Goal: Transaction & Acquisition: Purchase product/service

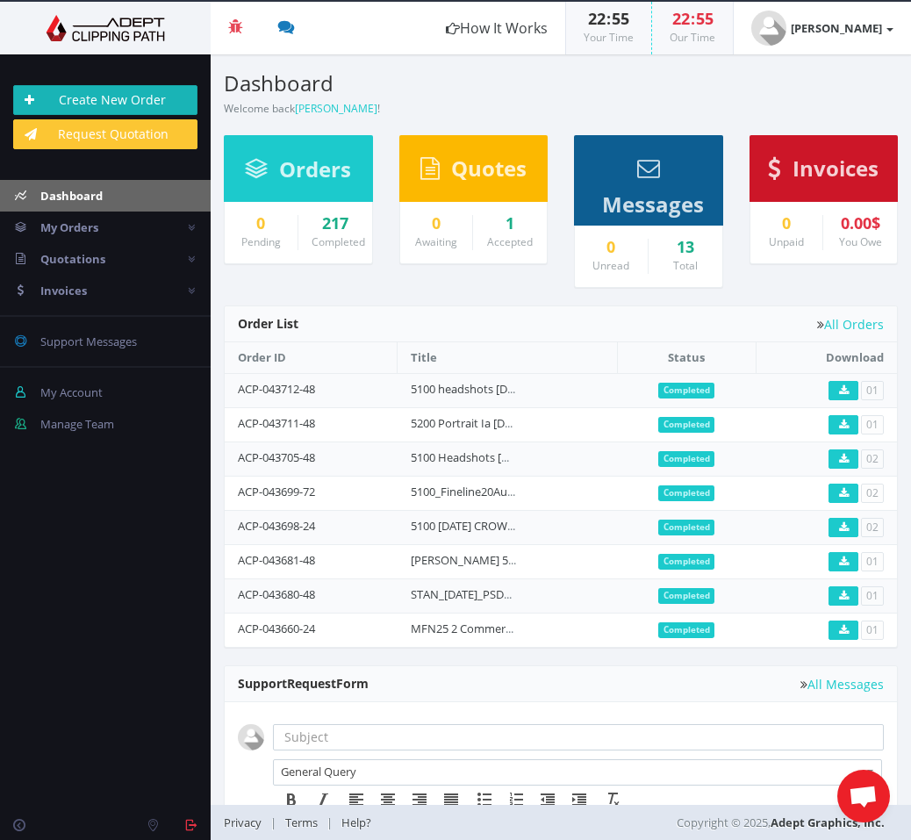
click at [150, 106] on link "Create New Order" at bounding box center [105, 100] width 184 height 30
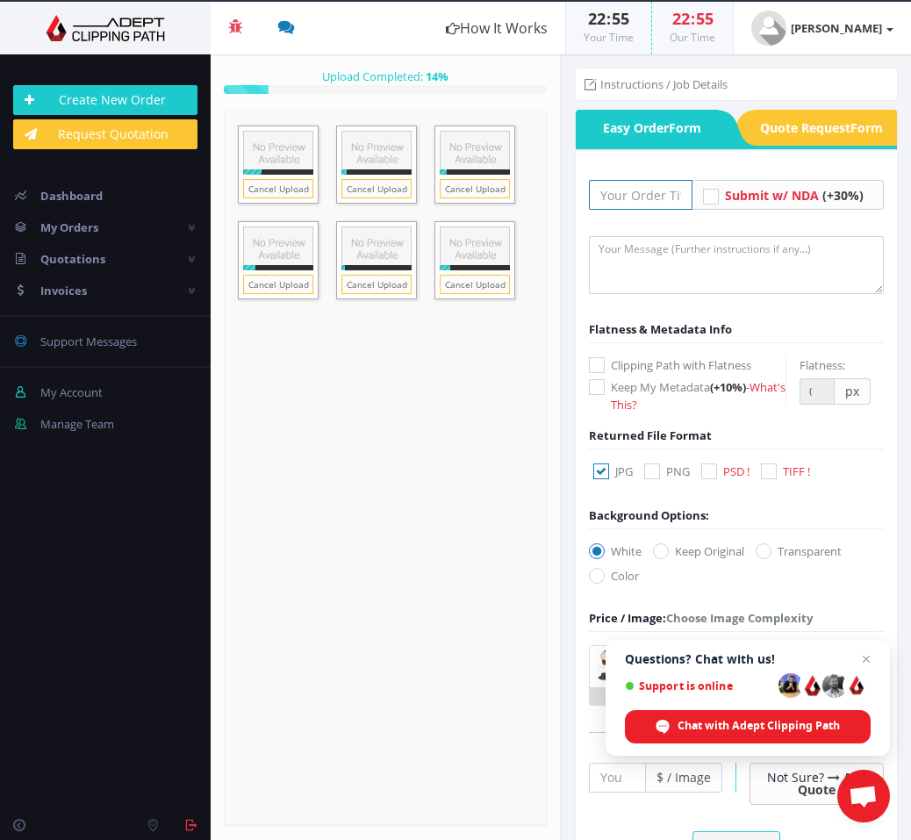
click at [622, 195] on input "text" at bounding box center [641, 195] width 104 height 30
type input "STAN_[DATE]"
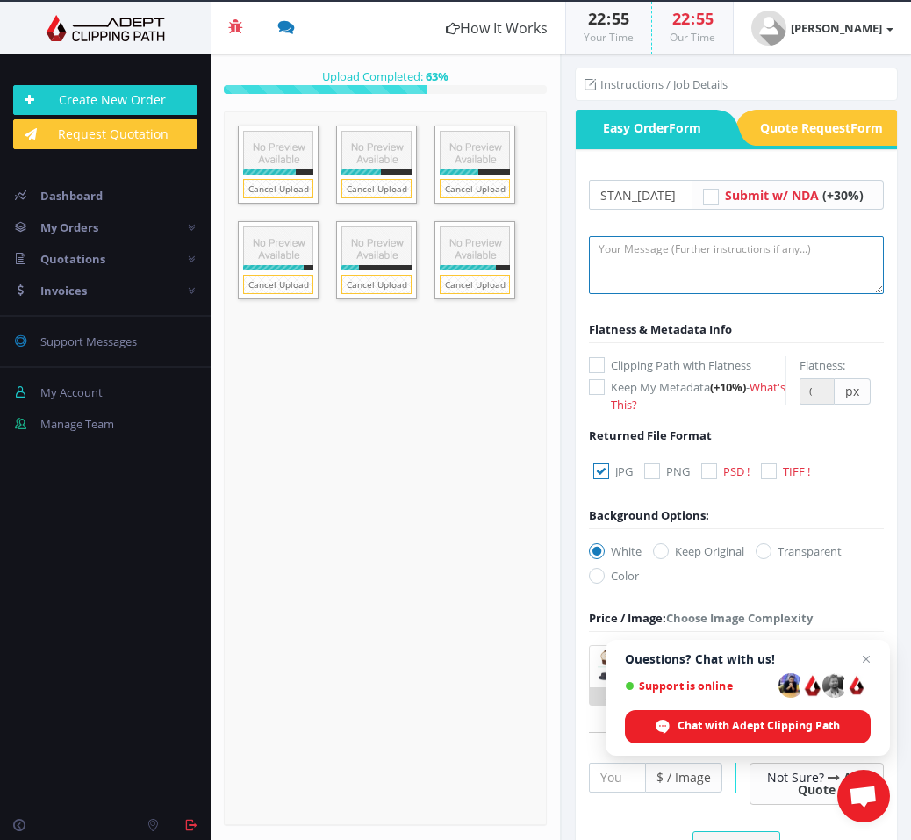
click at [661, 255] on textarea at bounding box center [736, 265] width 295 height 58
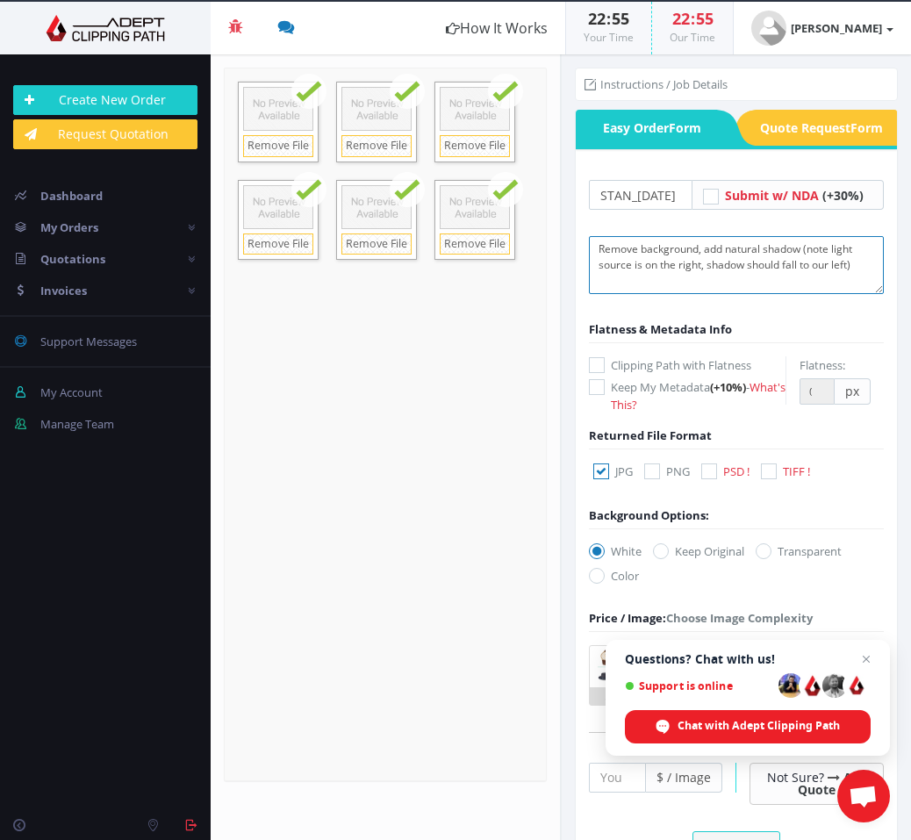
click at [665, 264] on textarea "Remove background, add natural shadow (note light source is on the right, shado…" at bounding box center [736, 265] width 295 height 58
type textarea "Remove background, add natural shadow (note light source is on our right, shado…"
click at [716, 471] on icon at bounding box center [709, 471] width 16 height 16
click at [716, 471] on input "PSD !" at bounding box center [710, 471] width 11 height 11
checkbox input "true"
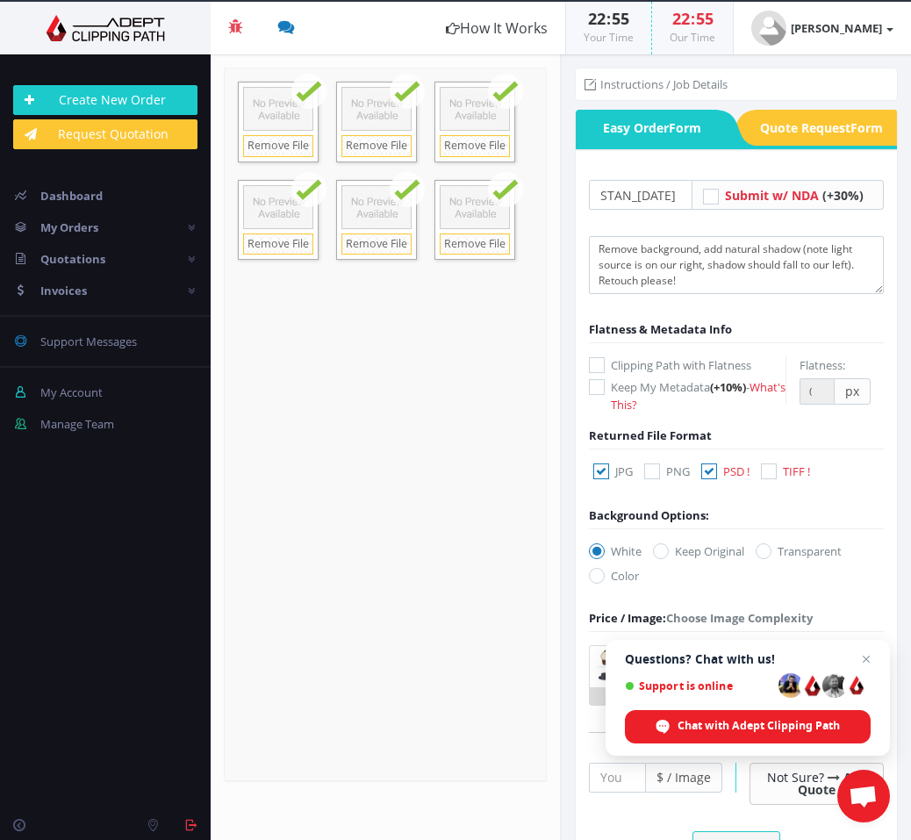
click at [601, 471] on icon at bounding box center [601, 471] width 16 height 16
click at [601, 471] on input "JPG" at bounding box center [602, 471] width 11 height 11
checkbox input "false"
click at [768, 552] on icon at bounding box center [763, 551] width 16 height 16
click at [768, 552] on input "Transparent" at bounding box center [765, 551] width 11 height 11
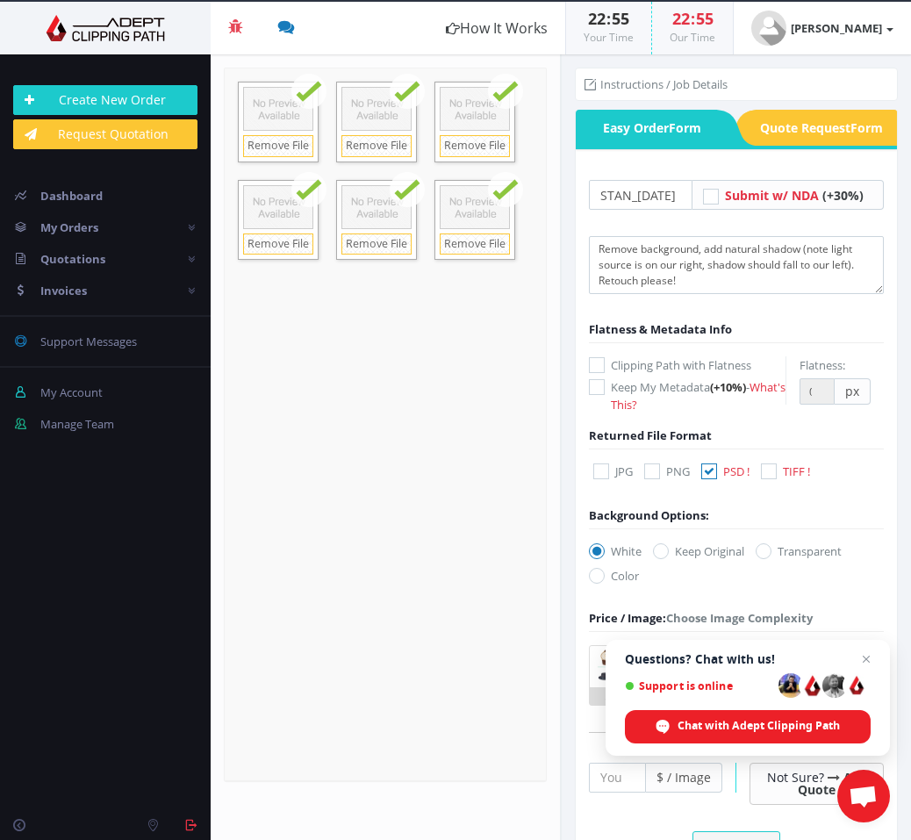
radio input "true"
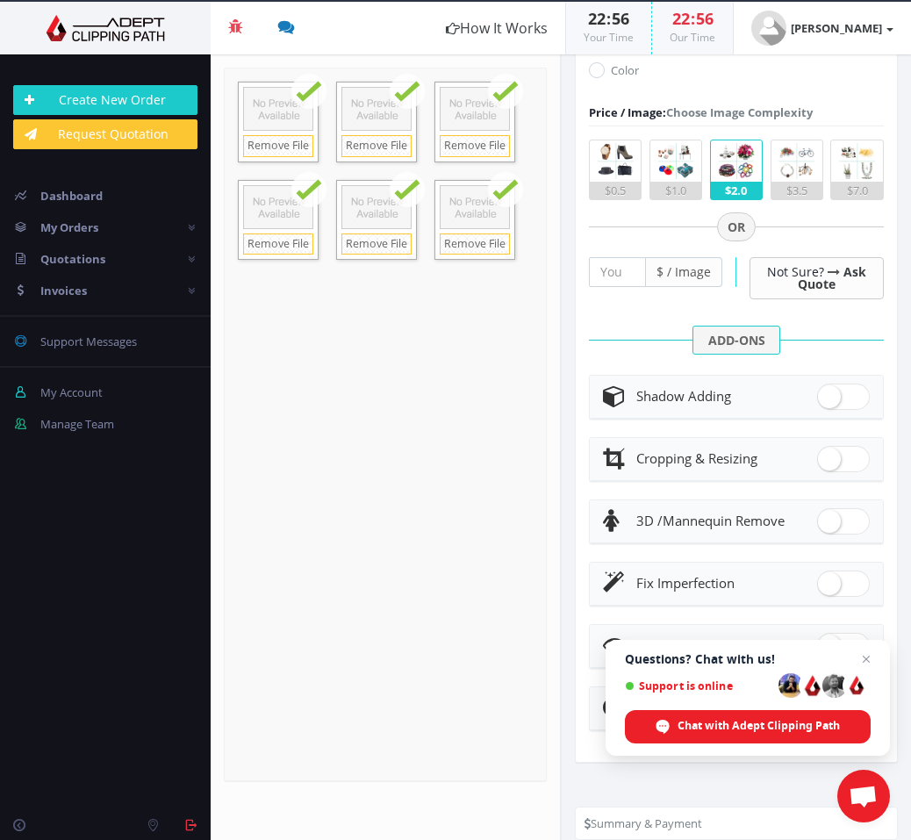
scroll to position [509, 0]
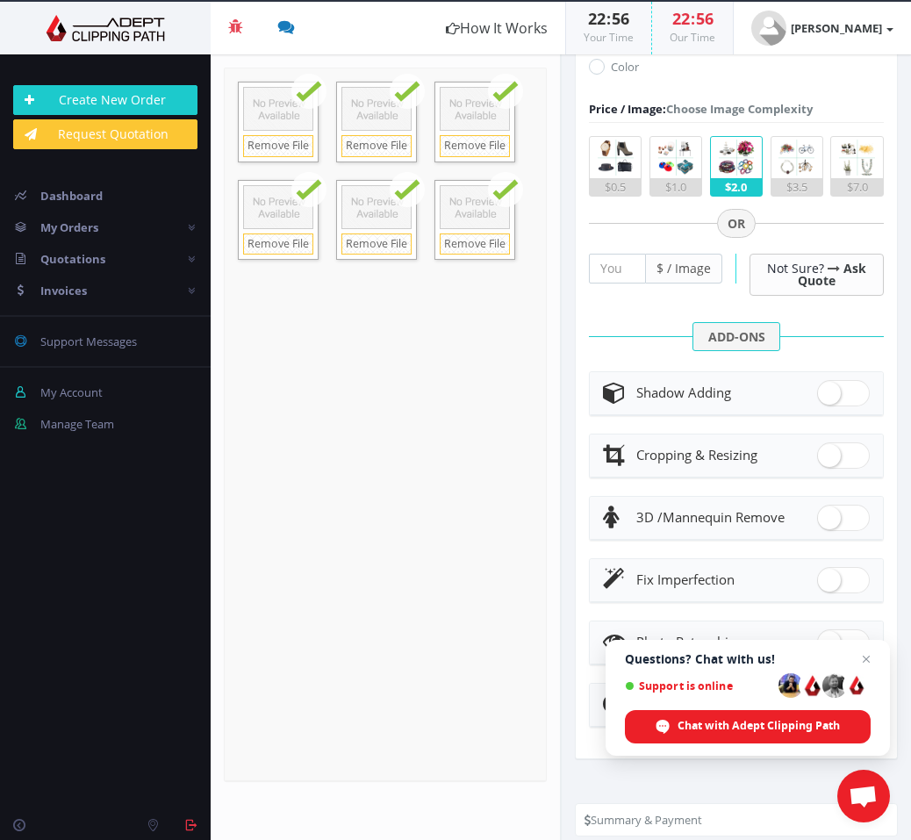
click at [833, 397] on span at bounding box center [843, 393] width 53 height 26
click at [828, 395] on input "checkbox" at bounding box center [822, 388] width 11 height 11
checkbox input "true"
radio input "true"
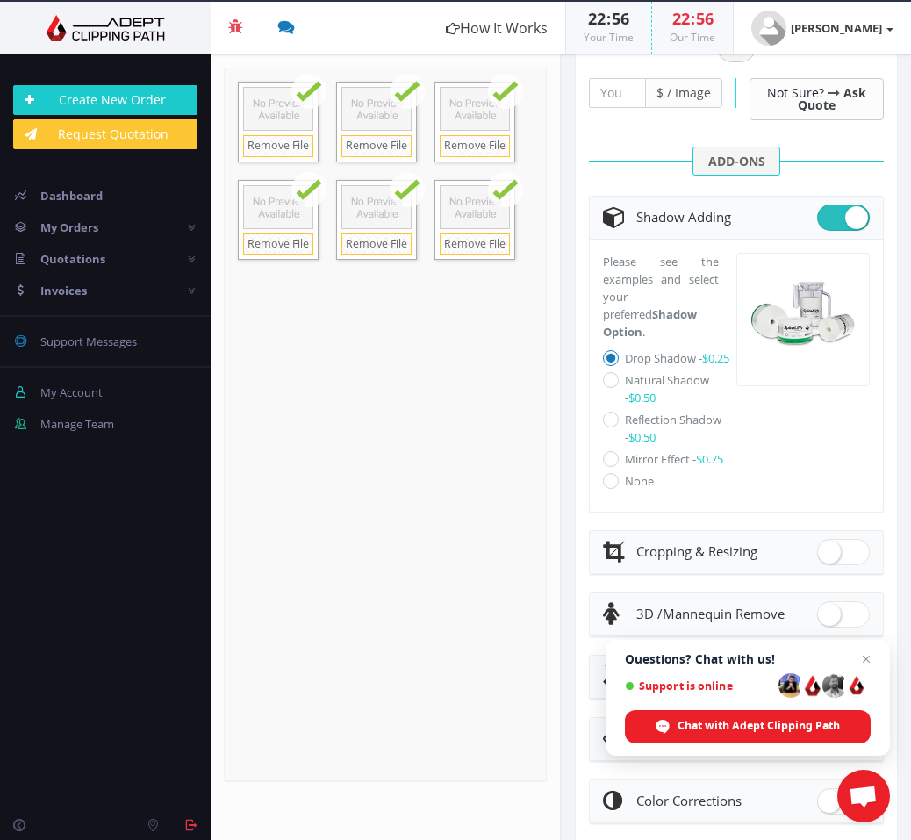
scroll to position [688, 0]
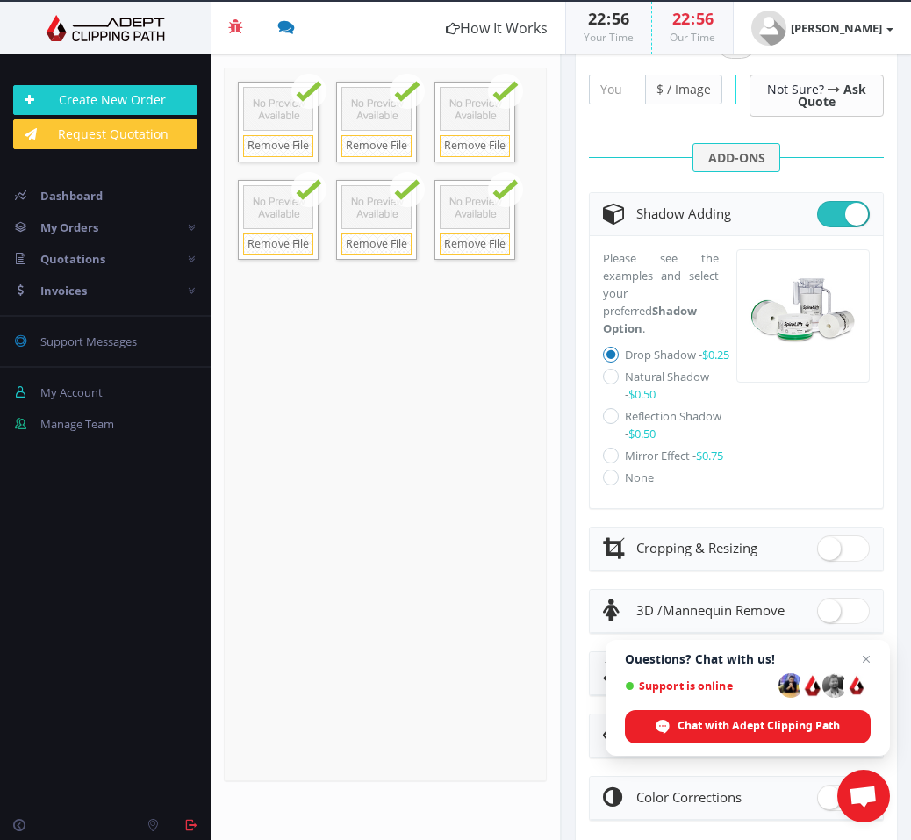
click at [610, 376] on icon at bounding box center [611, 376] width 16 height 16
click at [610, 376] on input "Natural Shadow - $0.50" at bounding box center [612, 376] width 11 height 11
radio input "true"
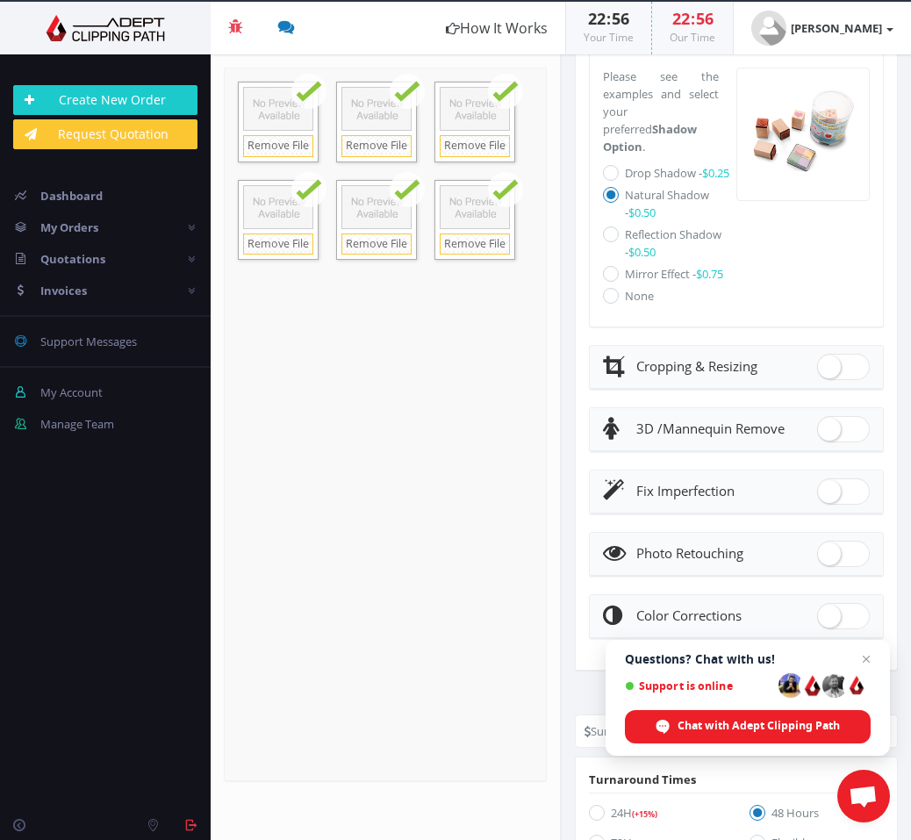
scroll to position [872, 0]
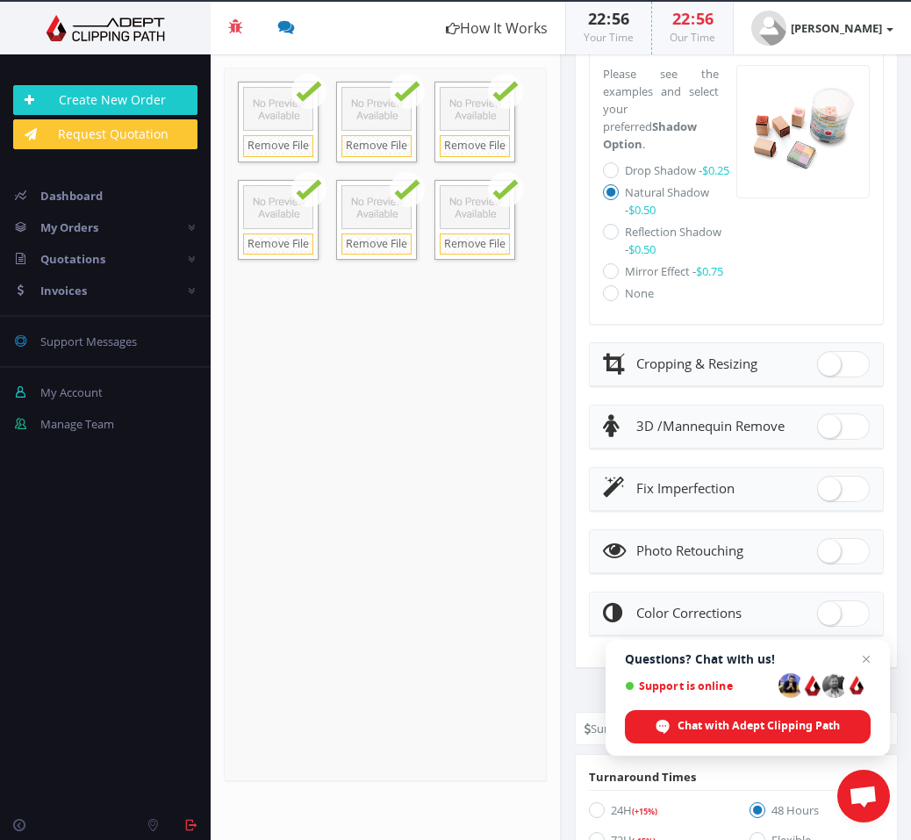
click at [838, 547] on span at bounding box center [843, 551] width 53 height 26
click at [828, 547] on input "checkbox" at bounding box center [822, 546] width 11 height 11
checkbox input "true"
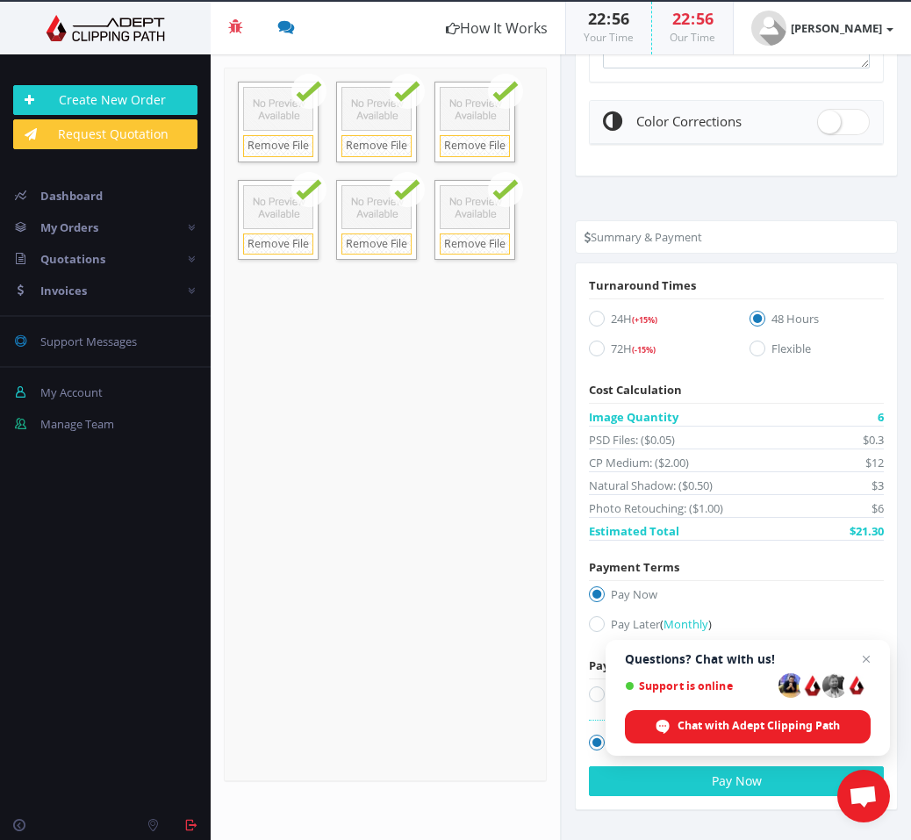
scroll to position [1657, 0]
click at [867, 660] on span "Open chat" at bounding box center [866, 659] width 22 height 22
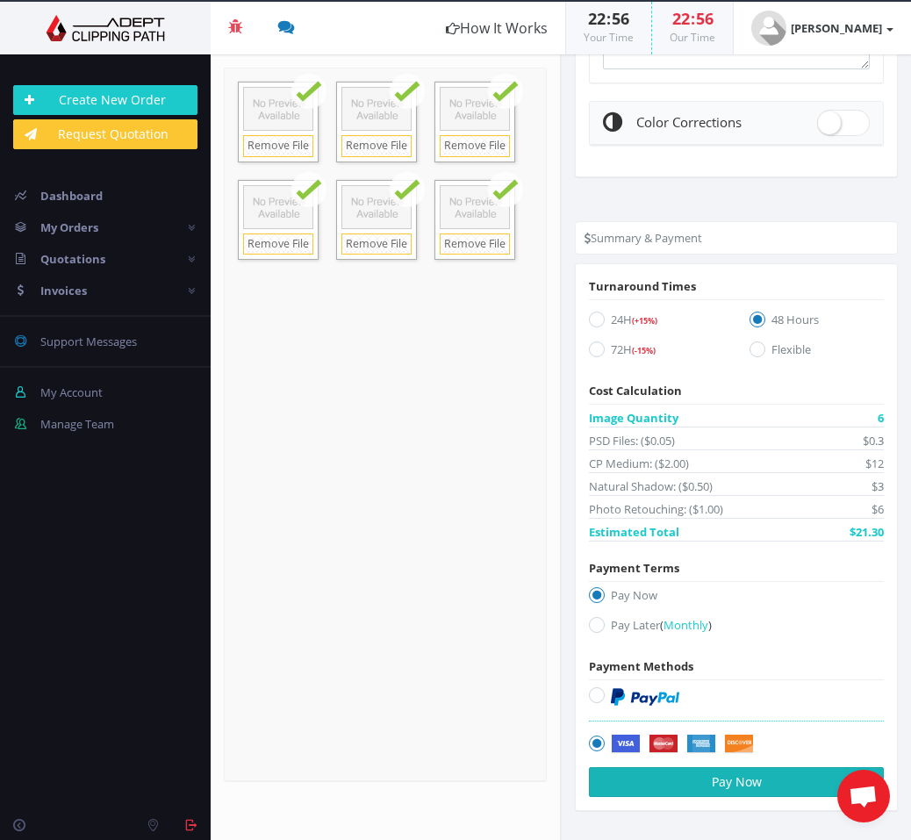
click at [711, 777] on button "Pay Now" at bounding box center [736, 782] width 295 height 30
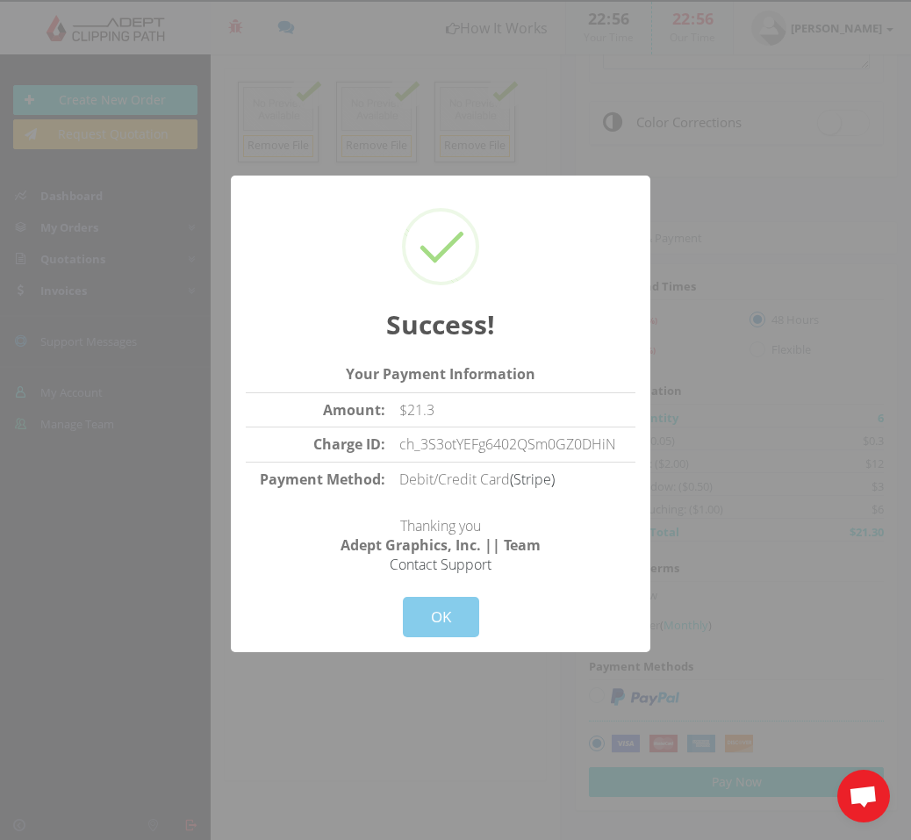
click at [432, 624] on button "OK" at bounding box center [441, 617] width 76 height 40
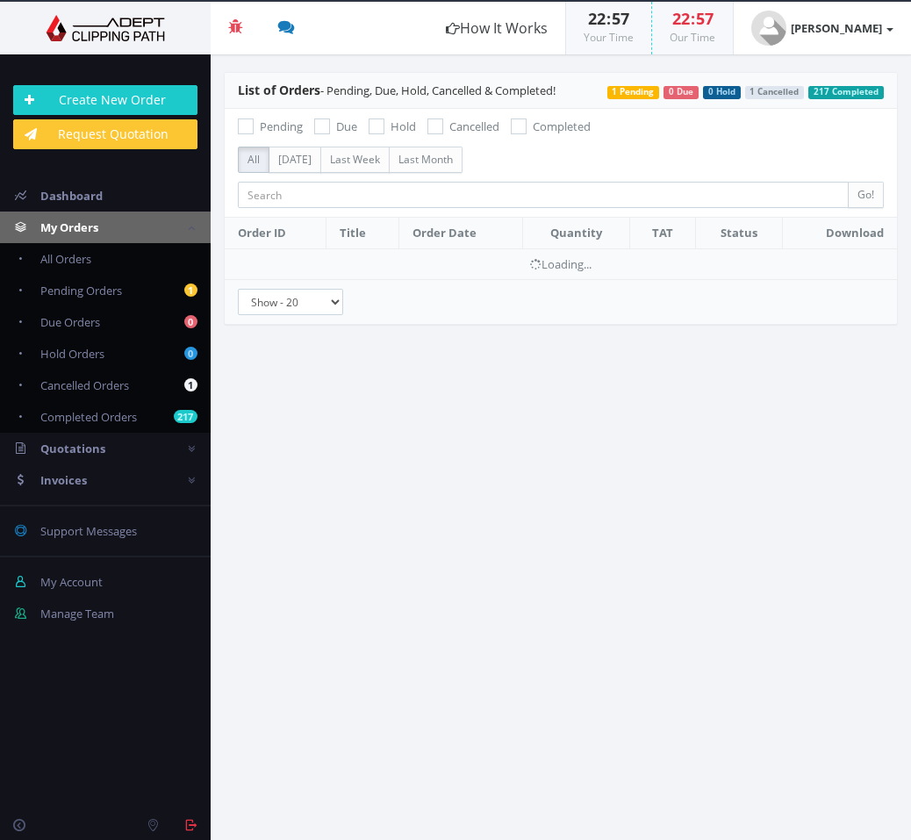
click at [74, 295] on span "Pending Orders" at bounding box center [81, 290] width 82 height 16
checkbox input "true"
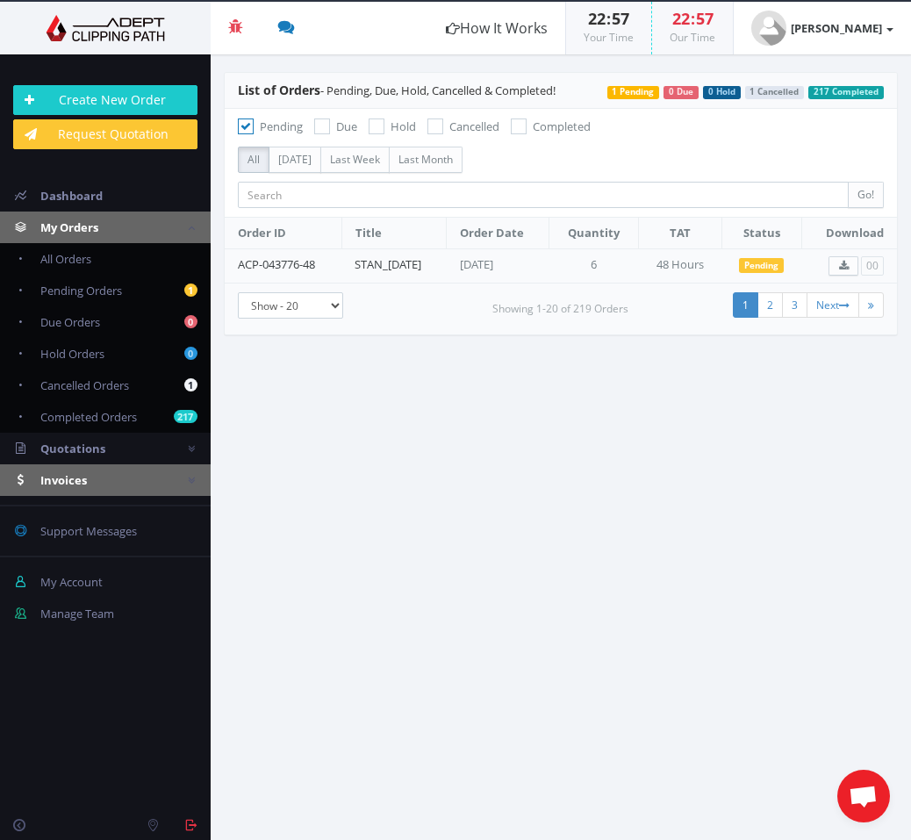
click at [65, 475] on span "Invoices" at bounding box center [63, 480] width 46 height 16
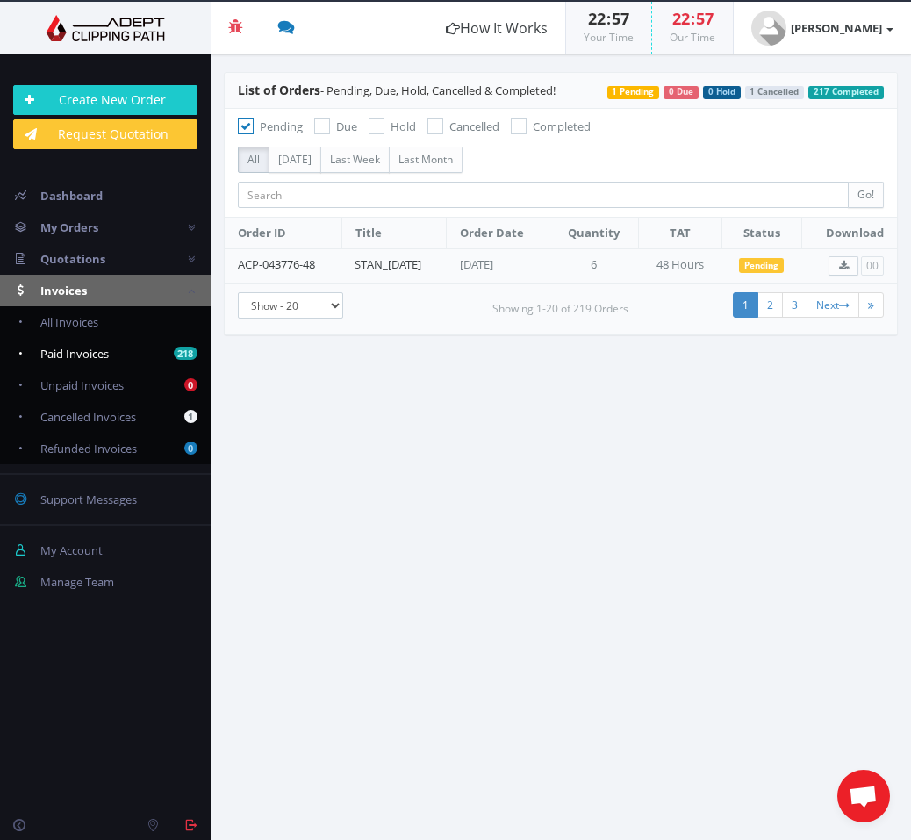
click at [81, 350] on span "Paid Invoices" at bounding box center [74, 354] width 68 height 16
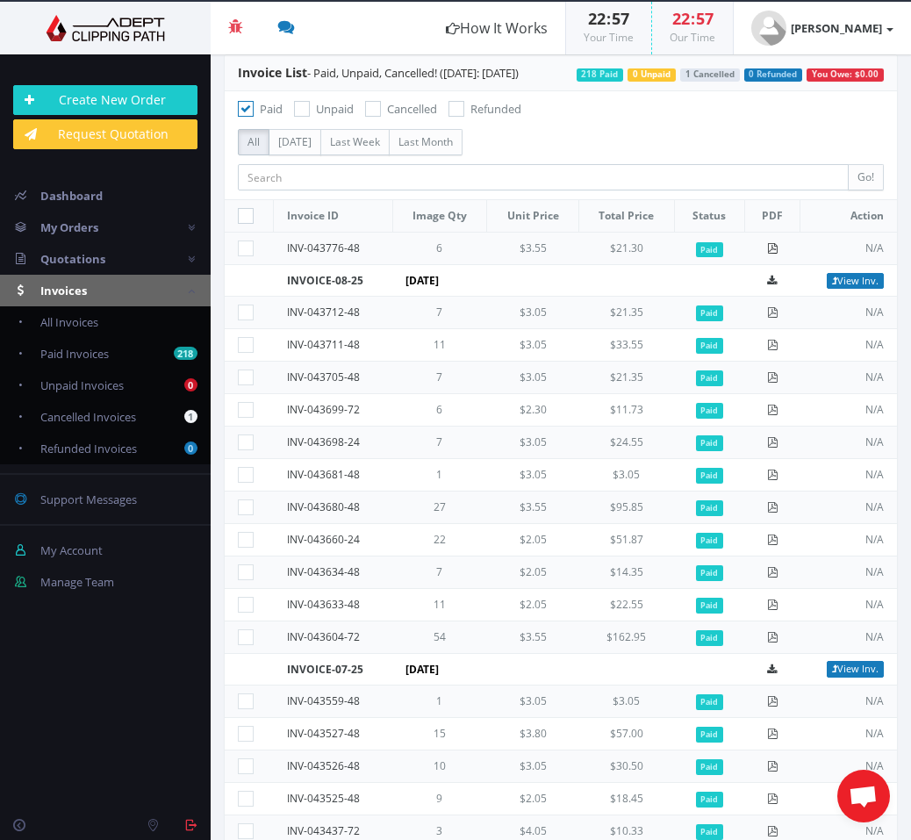
click at [767, 249] on icon at bounding box center [772, 248] width 11 height 11
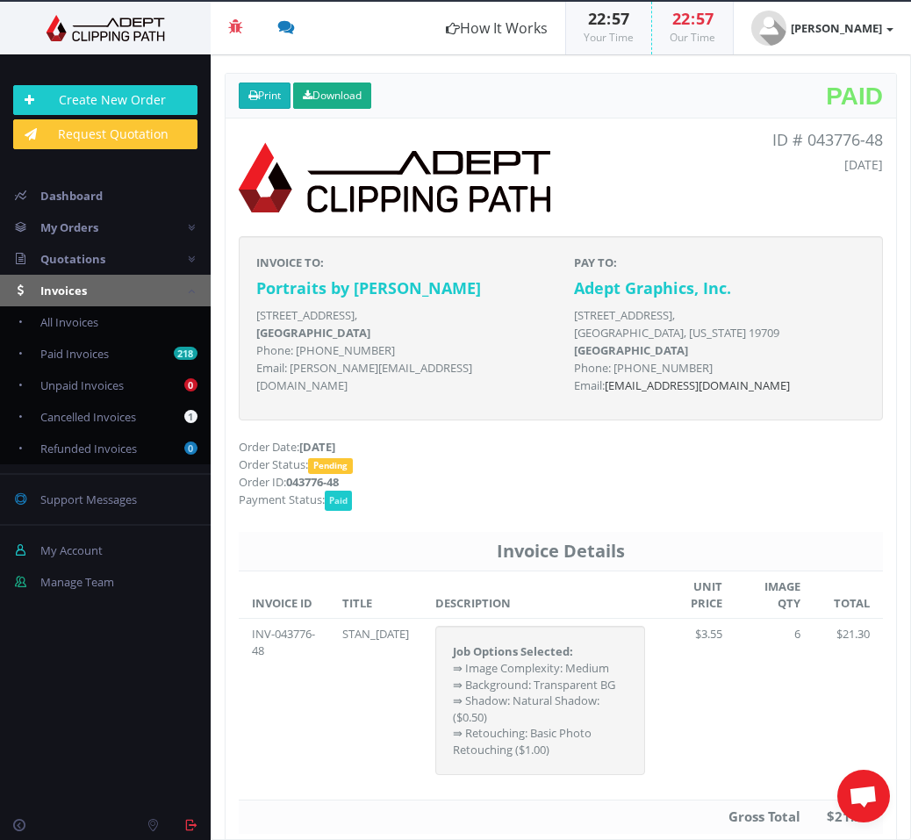
click at [268, 91] on link "Print" at bounding box center [265, 95] width 52 height 26
